Goal: Task Accomplishment & Management: Use online tool/utility

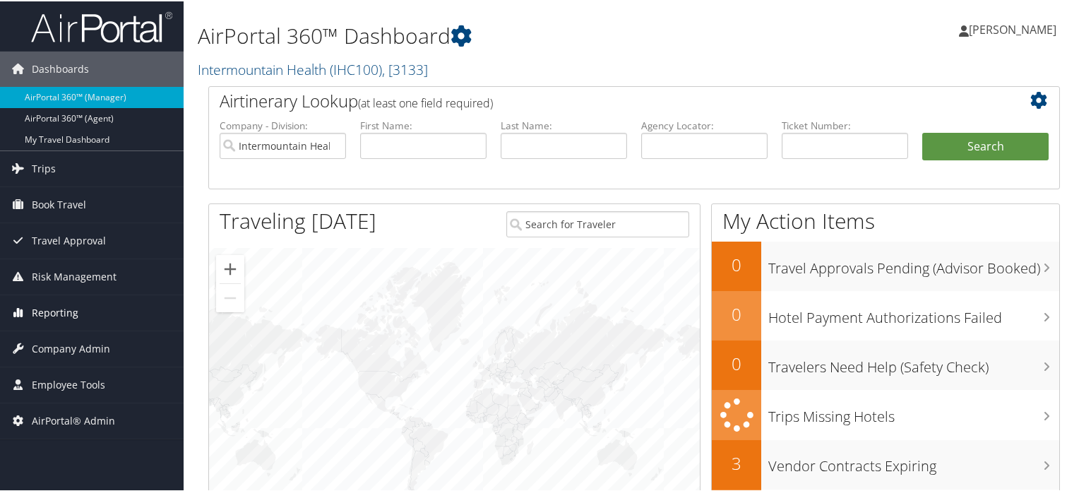
click at [61, 304] on span "Reporting" at bounding box center [55, 311] width 47 height 35
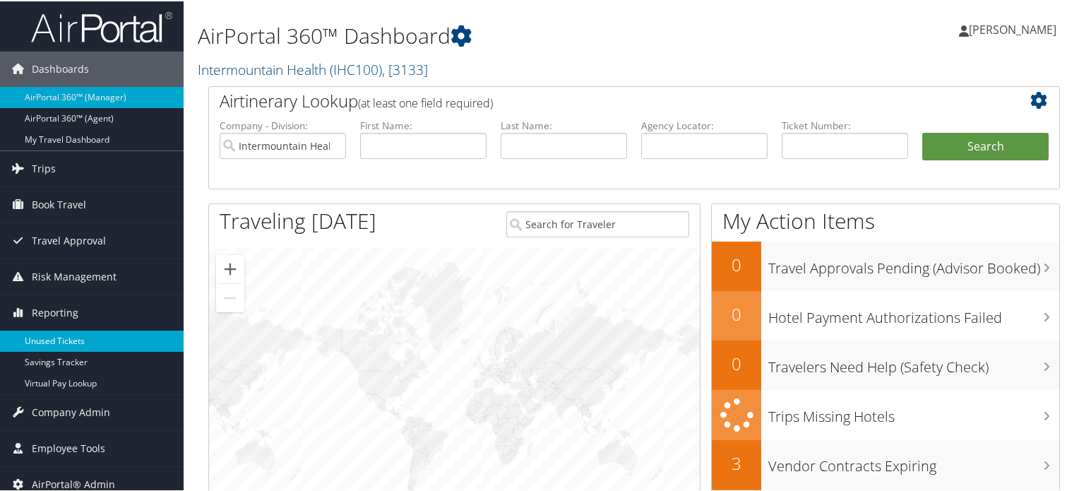
click at [65, 335] on link "Unused Tickets" at bounding box center [92, 339] width 184 height 21
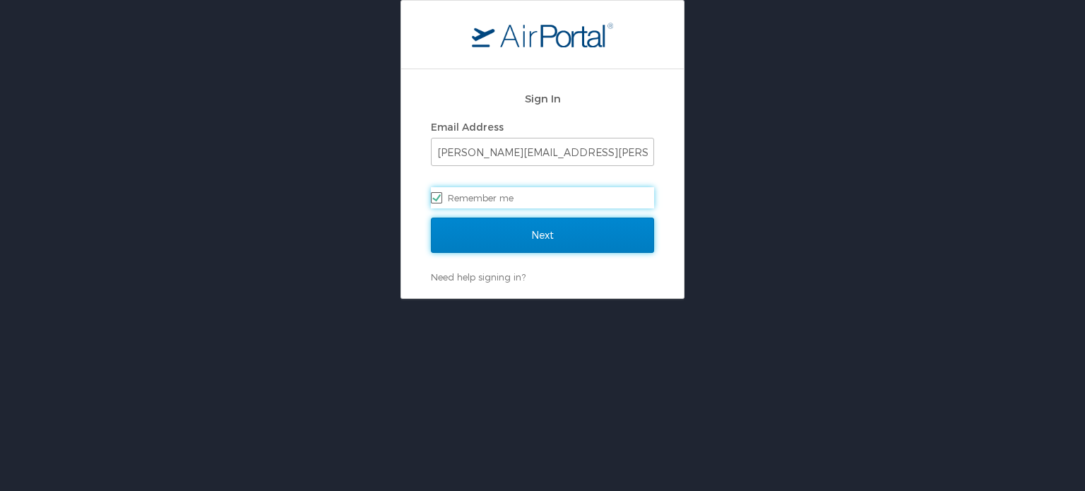
click at [540, 237] on input "Next" at bounding box center [542, 235] width 223 height 35
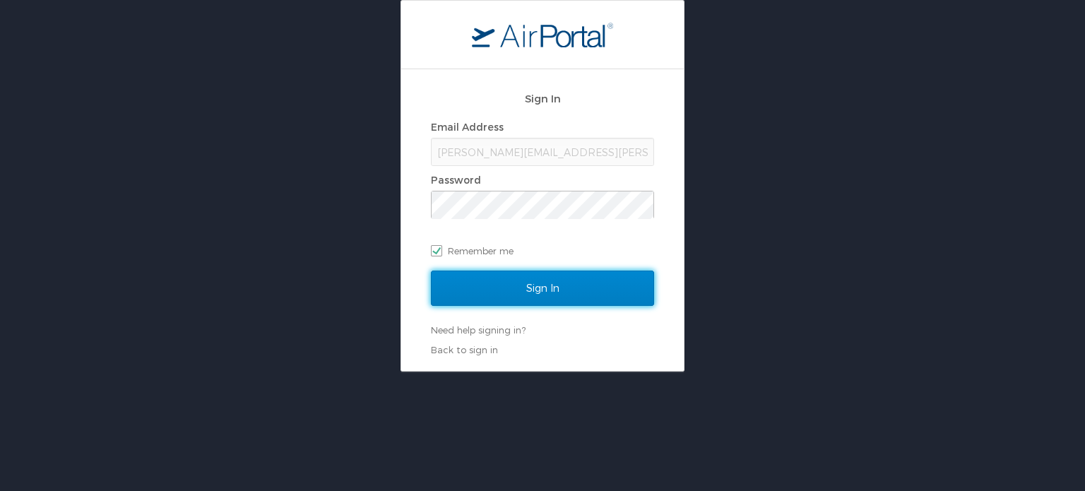
click at [506, 296] on input "Sign In" at bounding box center [542, 288] width 223 height 35
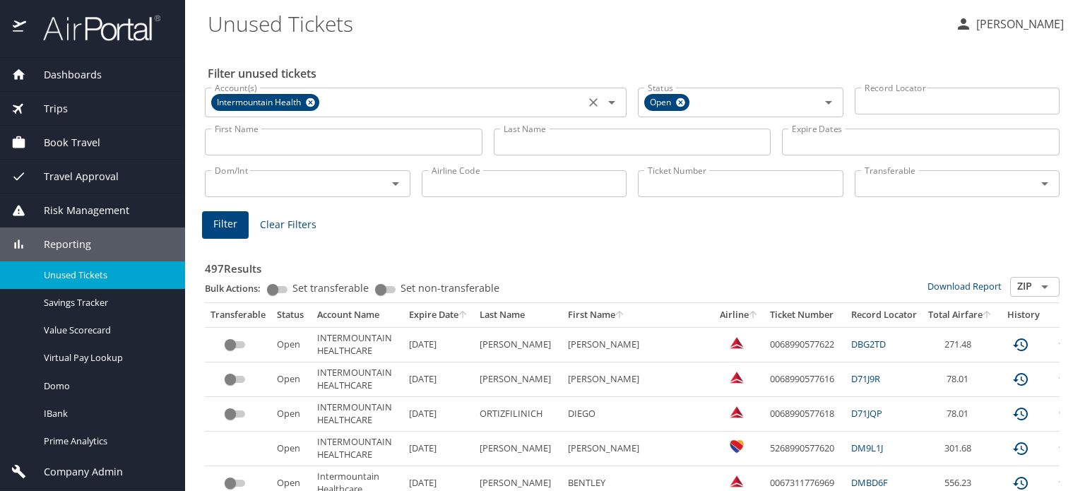
click at [314, 104] on icon at bounding box center [310, 102] width 9 height 9
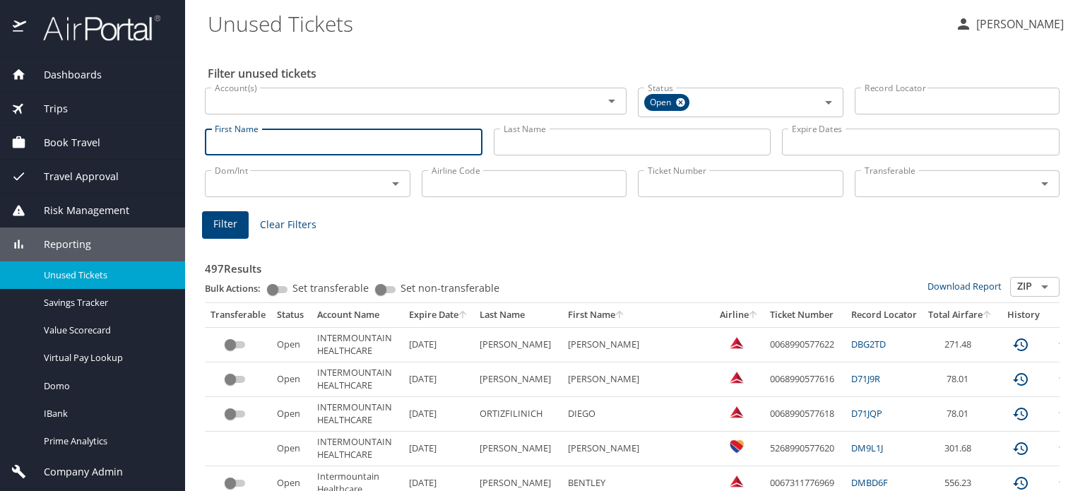
click at [266, 138] on input "First Name" at bounding box center [344, 142] width 278 height 27
type input "jenna"
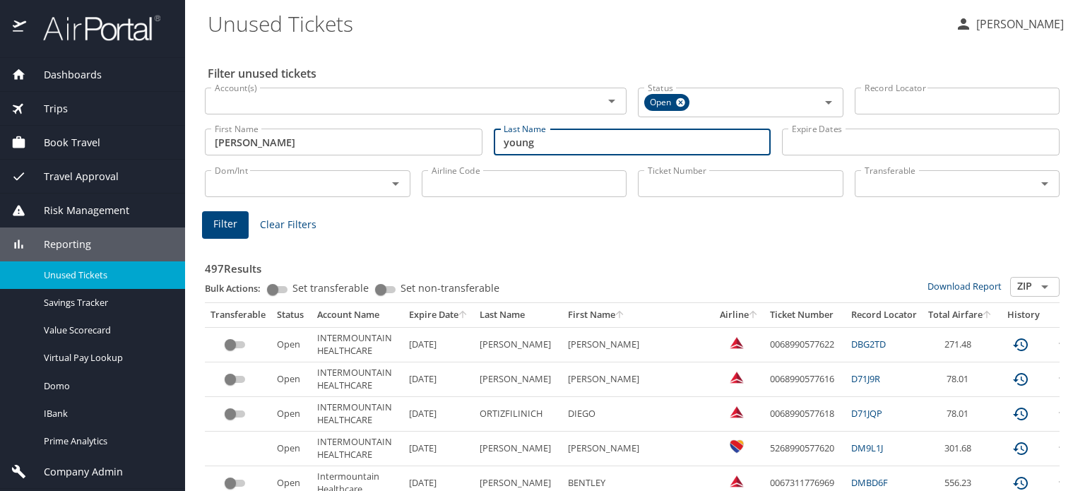
type input "young"
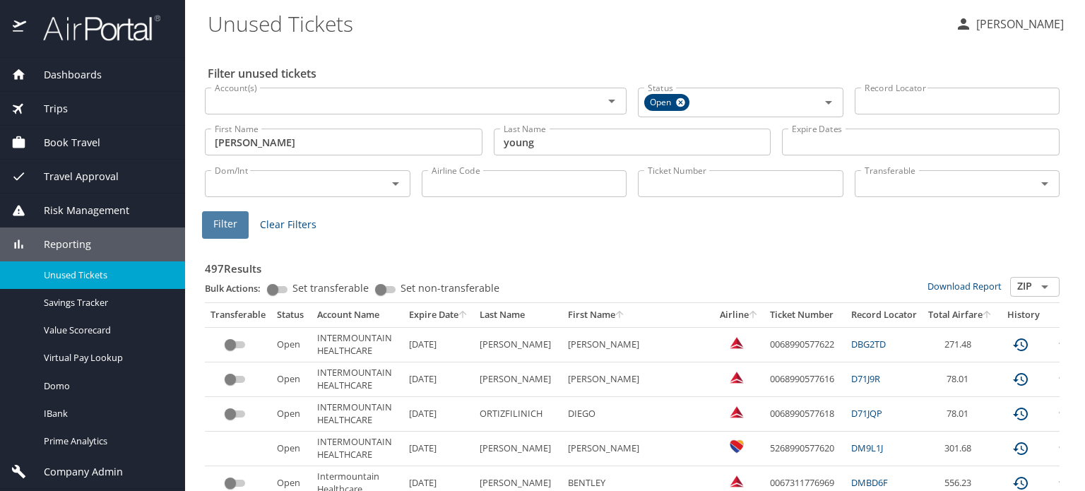
click at [213, 224] on span "Filter" at bounding box center [225, 224] width 24 height 18
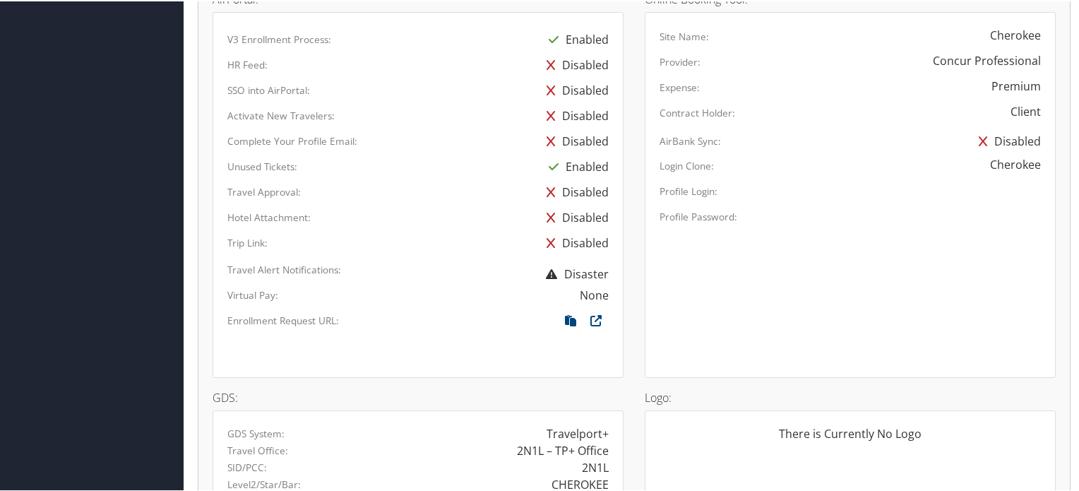
scroll to position [848, 0]
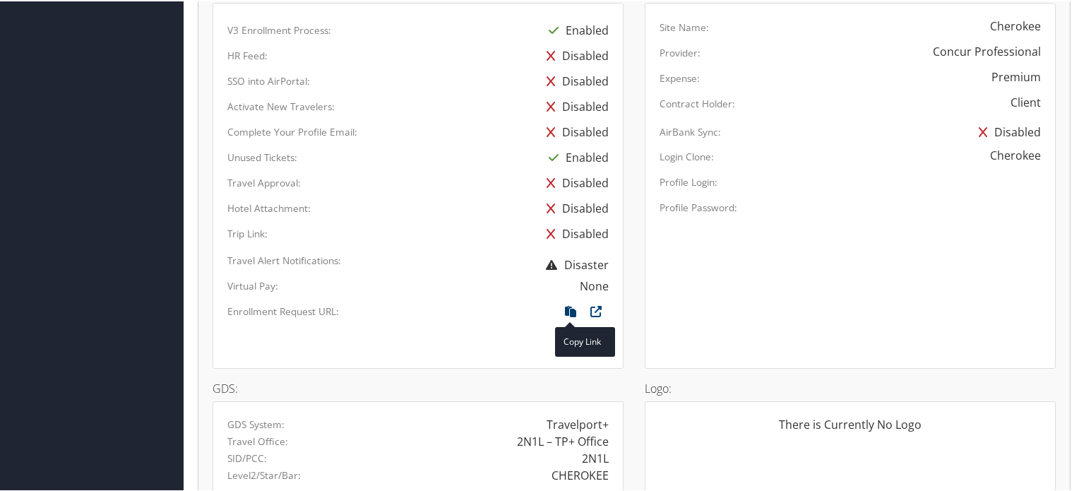
click at [572, 307] on icon at bounding box center [570, 313] width 25 height 18
